Goal: Find specific page/section: Find specific page/section

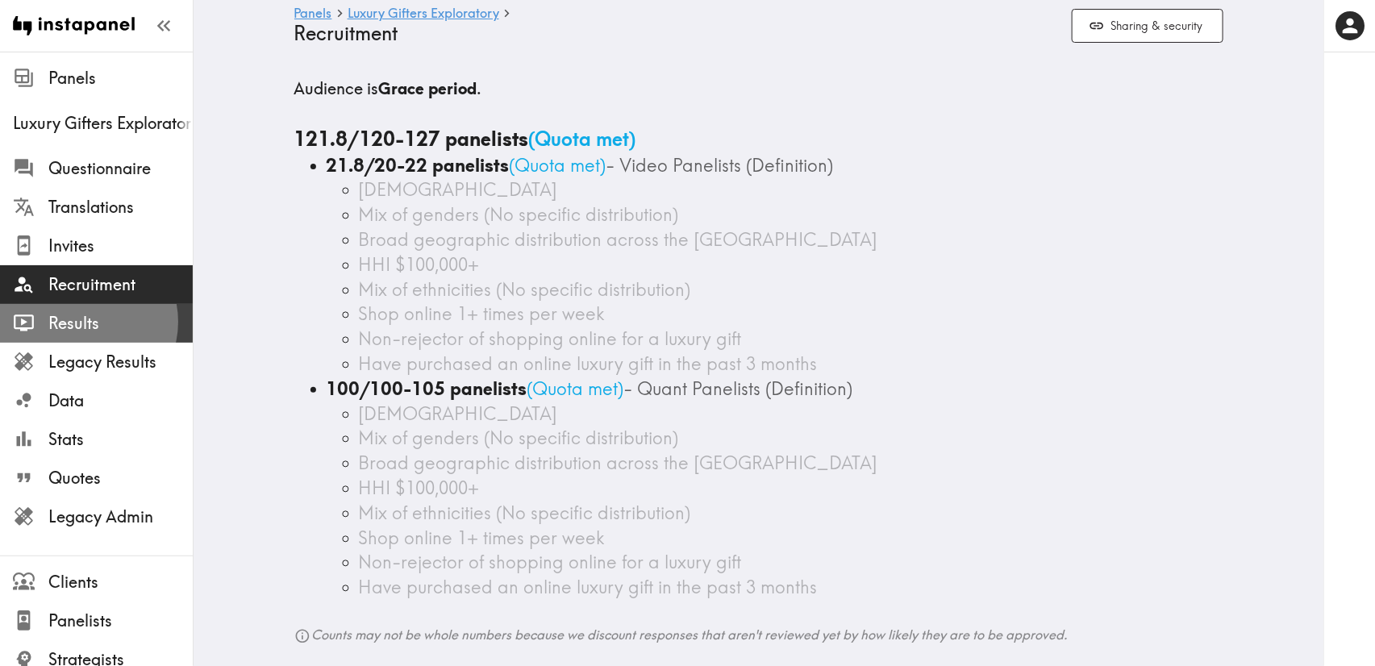
click at [83, 322] on span "Results" at bounding box center [120, 323] width 144 height 23
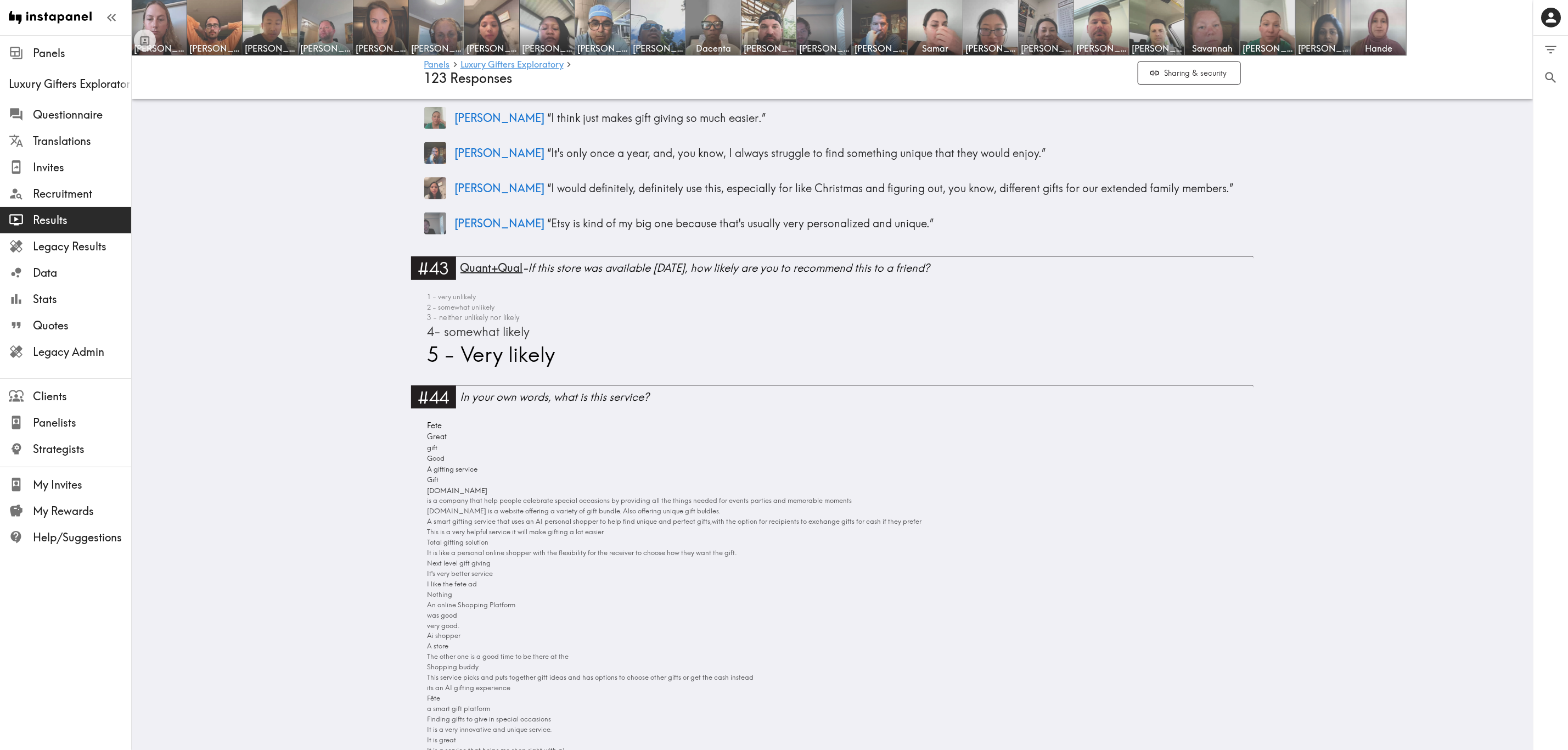
scroll to position [9300, 0]
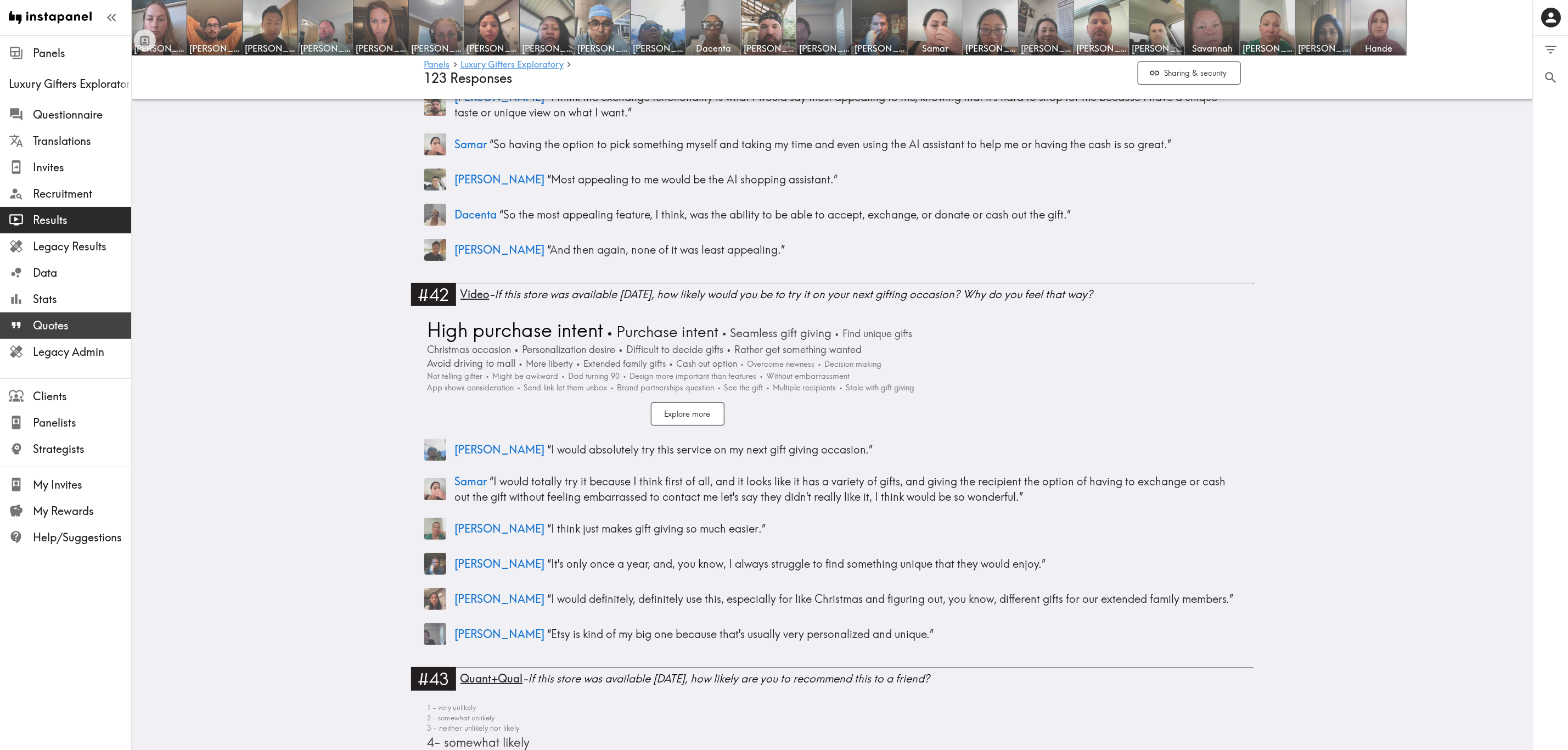
click at [101, 318] on span "Quotes" at bounding box center [82, 326] width 98 height 16
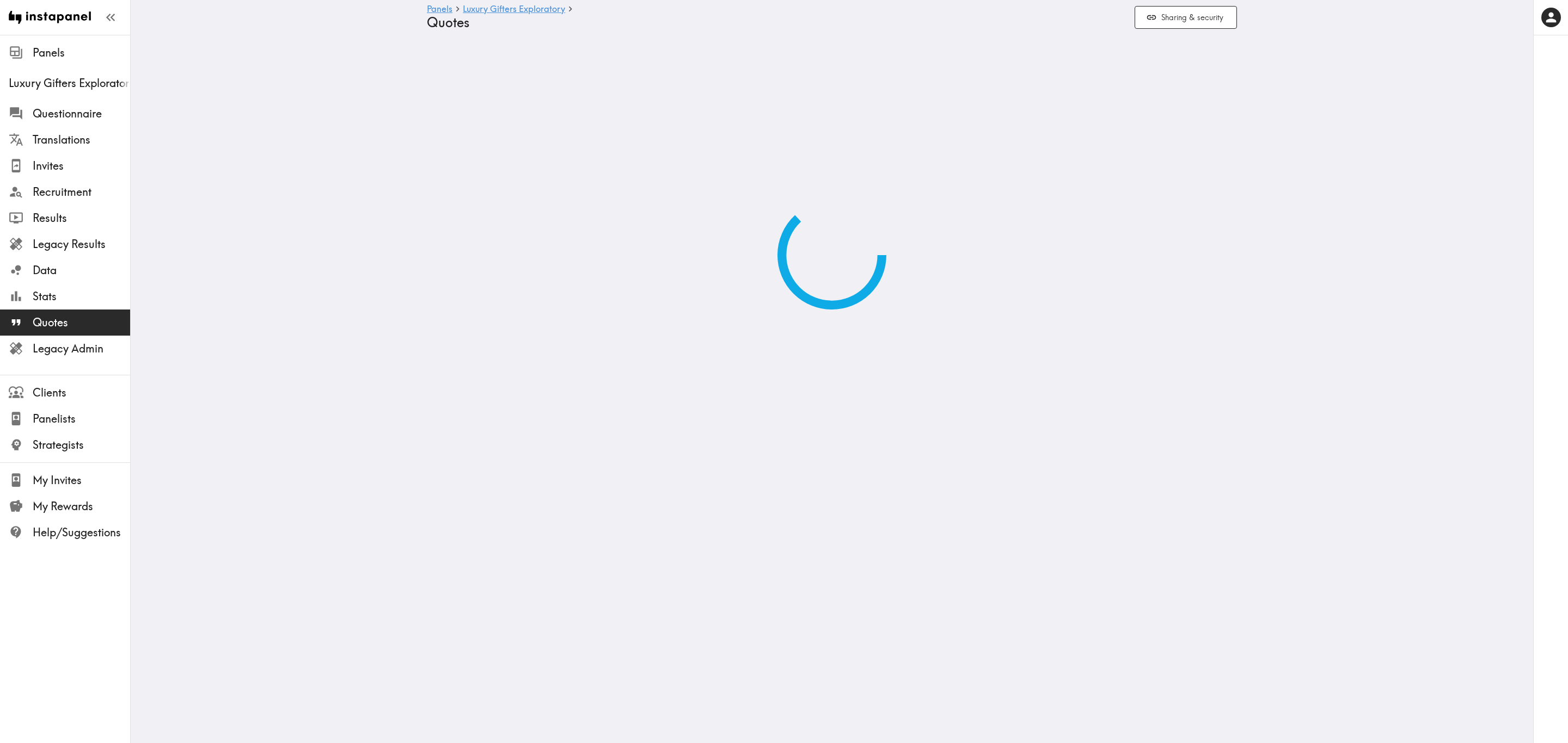
click at [358, 133] on main "Panels Luxury Gifters Exploratory Quotes Sharing & security" at bounding box center [831, 181] width 1403 height 292
click at [321, 184] on main "Panels Luxury Gifters Exploratory Quotes Sharing & security" at bounding box center [831, 181] width 1403 height 292
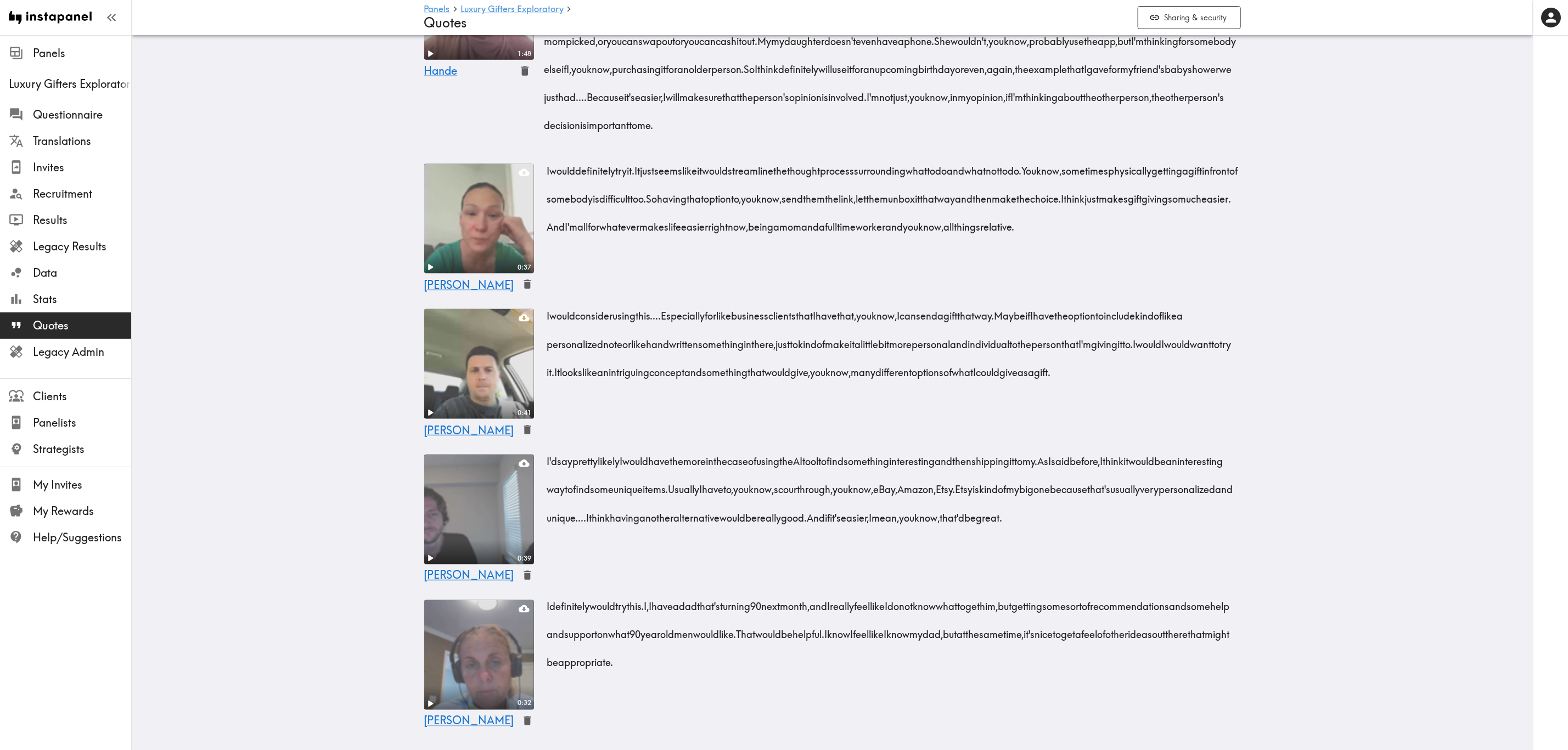
scroll to position [4409, 0]
click at [99, 225] on span "Results" at bounding box center [82, 220] width 98 height 16
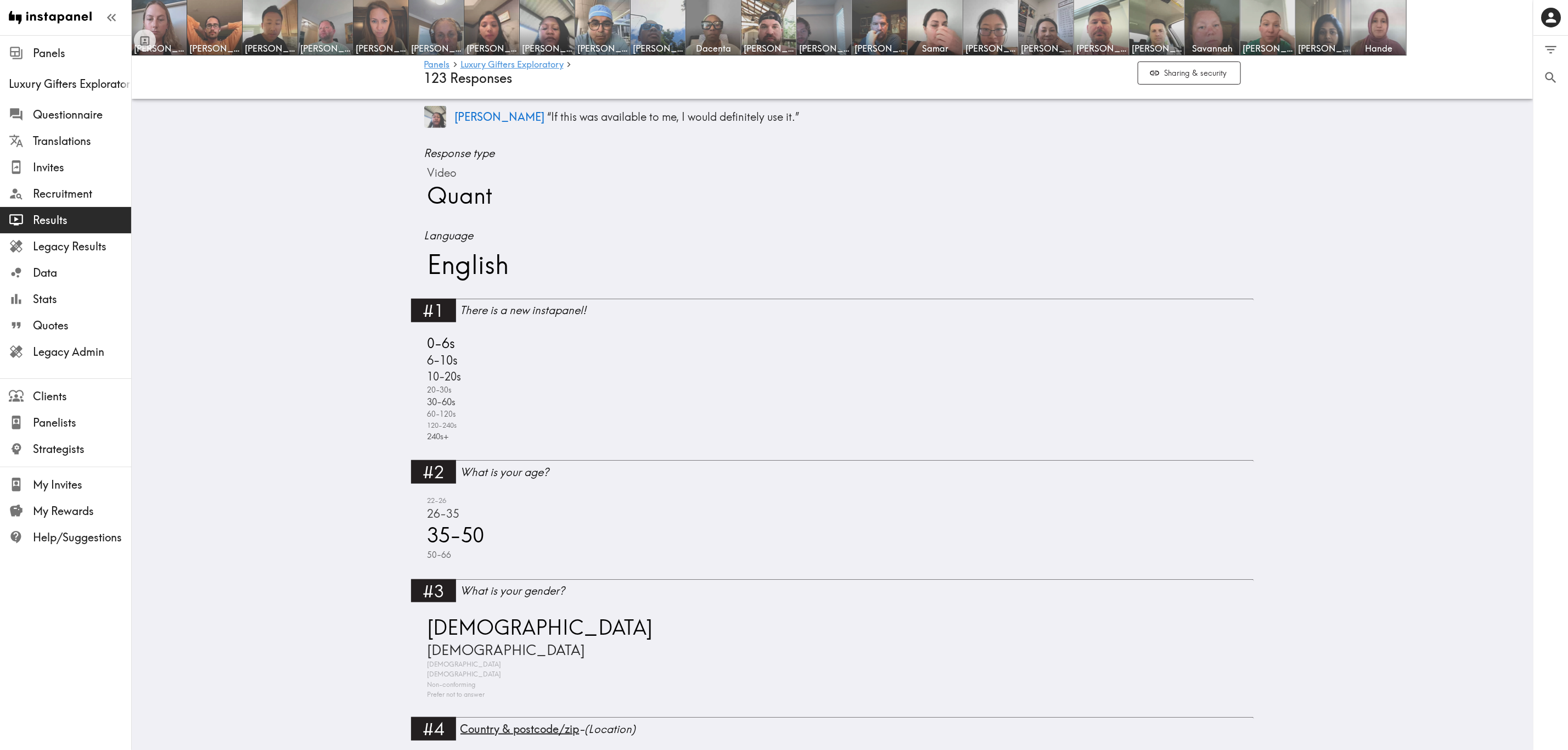
scroll to position [495, 0]
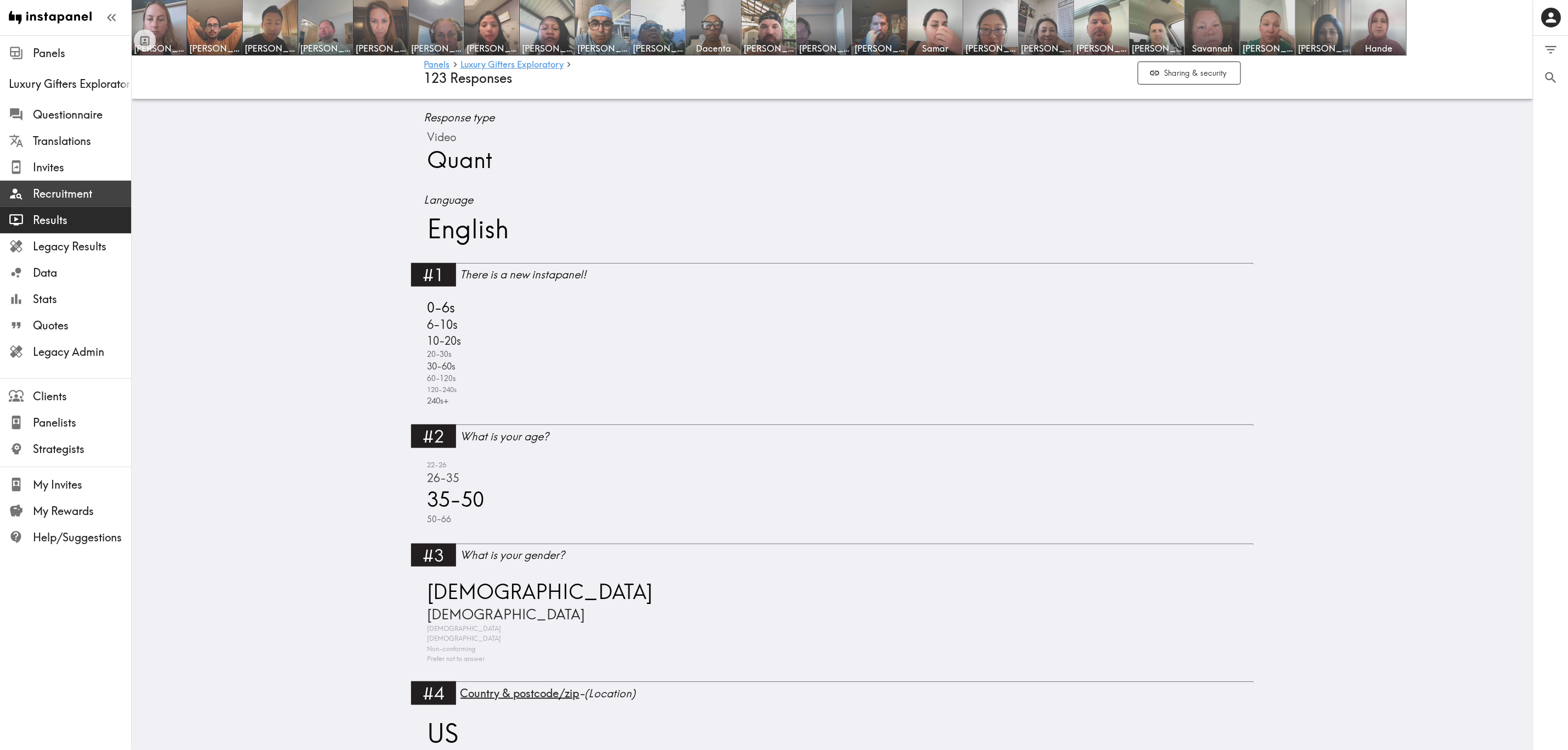
click at [103, 200] on span "Recruitment" at bounding box center [82, 193] width 98 height 16
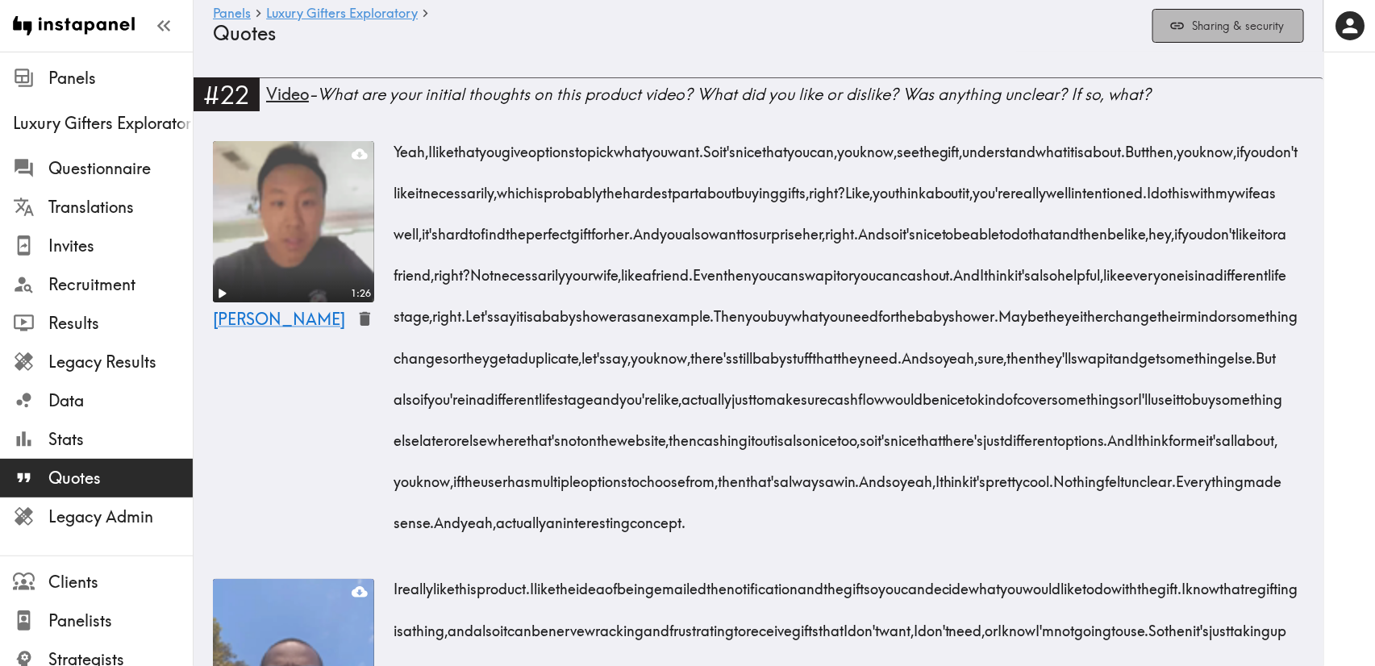
click at [1209, 37] on button "Sharing & security" at bounding box center [1228, 26] width 152 height 35
